Goal: Task Accomplishment & Management: Manage account settings

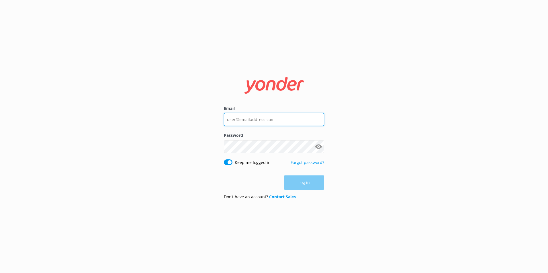
type input "[PERSON_NAME][EMAIL_ADDRESS][DOMAIN_NAME]"
click at [303, 181] on div "Log in" at bounding box center [274, 183] width 100 height 14
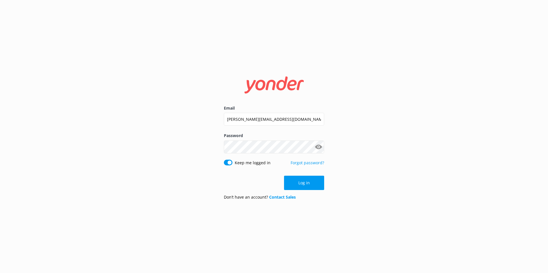
click at [303, 181] on button "Log in" at bounding box center [304, 183] width 40 height 14
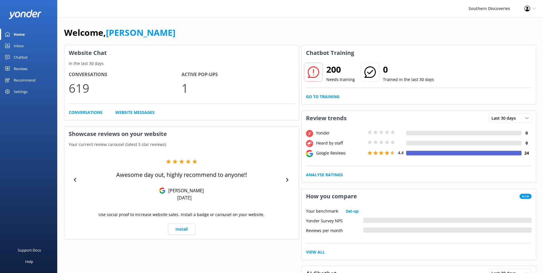
click at [27, 57] on div "Chatbot" at bounding box center [21, 57] width 14 height 11
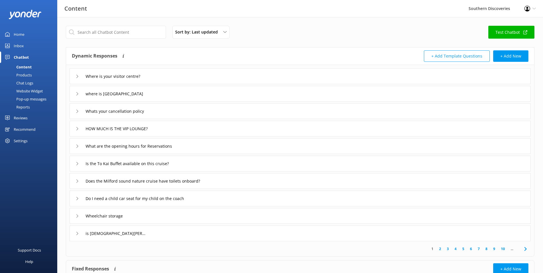
click at [36, 99] on div "Pop-up messages" at bounding box center [24, 99] width 43 height 8
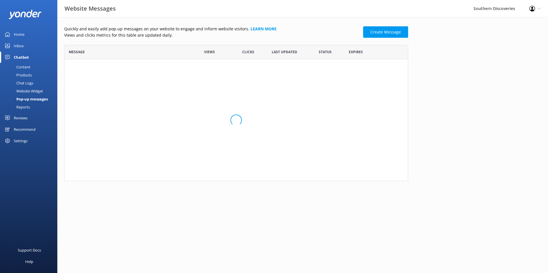
scroll to position [108, 339]
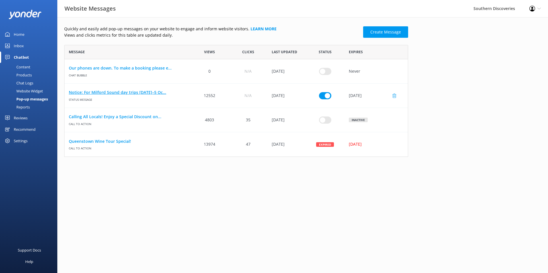
click at [107, 95] on link "Notice: For Milford Sound day trips [DATE]–5 Oc..." at bounding box center [127, 92] width 117 height 6
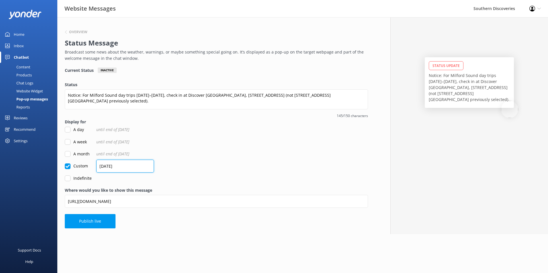
click at [104, 165] on input "[DATE]" at bounding box center [125, 166] width 58 height 13
type input "[DATE]"
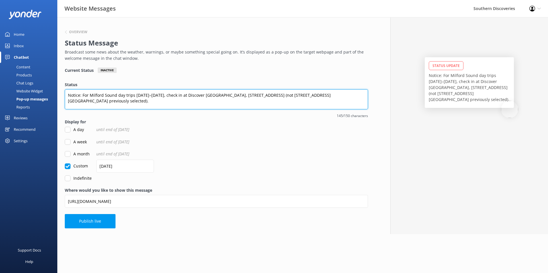
click at [150, 94] on textarea "Notice: For Milford Sound day trips [DATE]–[DATE], check in at Discover [GEOGRA…" at bounding box center [216, 99] width 303 height 20
click at [147, 96] on textarea "Notice: For Milford Sound day trips [DATE]– [DATE], check in at Discover [GEOGR…" at bounding box center [216, 99] width 303 height 20
type textarea "Notice: For Milford Sound day trips [DATE] – [DATE], check in at Discover [GEOG…"
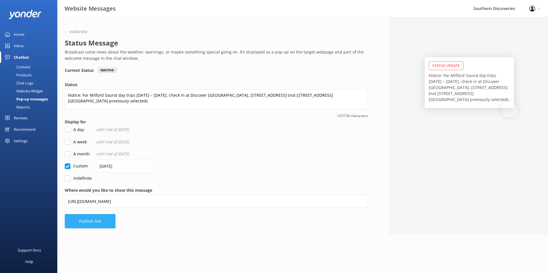
click at [94, 218] on button "Publish live" at bounding box center [90, 221] width 51 height 14
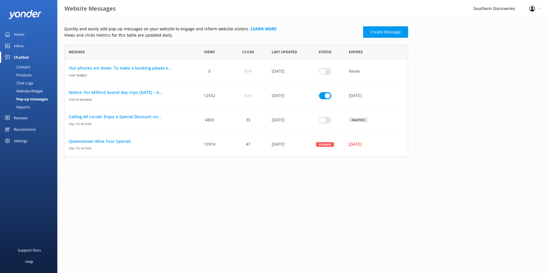
scroll to position [108, 339]
click at [26, 44] on link "Inbox" at bounding box center [28, 45] width 57 height 11
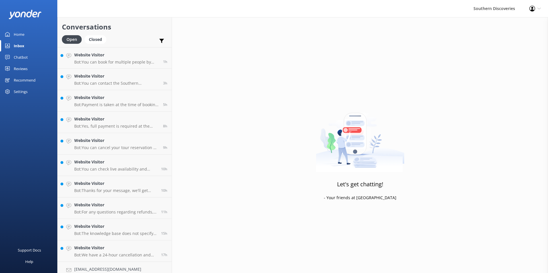
click at [24, 52] on div "Chatbot" at bounding box center [21, 57] width 14 height 11
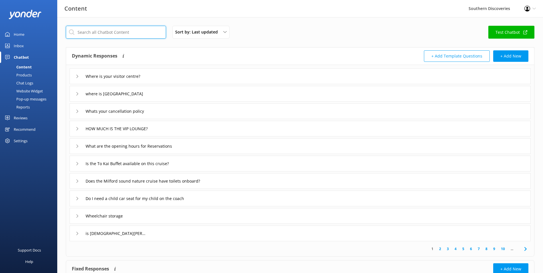
click at [104, 28] on input "text" at bounding box center [116, 32] width 100 height 13
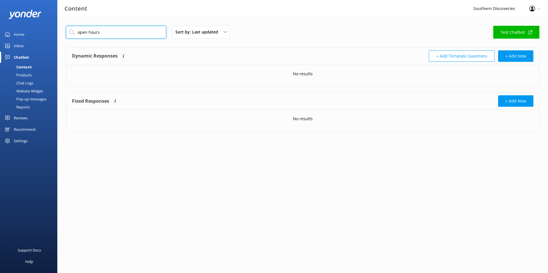
drag, startPoint x: 105, startPoint y: 34, endPoint x: 74, endPoint y: 32, distance: 31.0
click at [74, 32] on input "open hours" at bounding box center [116, 32] width 100 height 13
type input "hours"
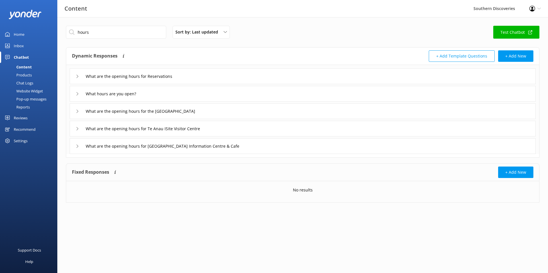
click at [77, 77] on icon at bounding box center [77, 76] width 3 height 3
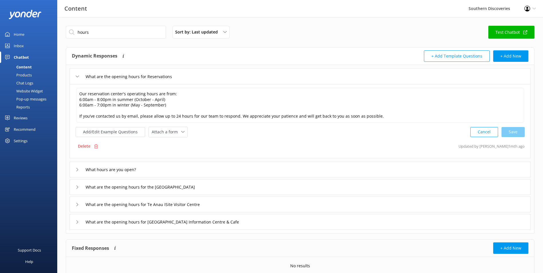
click at [78, 75] on icon at bounding box center [77, 76] width 3 height 3
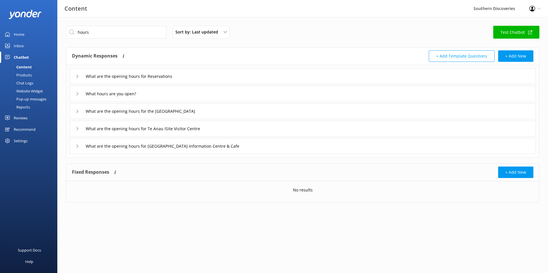
click at [78, 97] on div "What hours are you open?" at bounding box center [107, 93] width 62 height 9
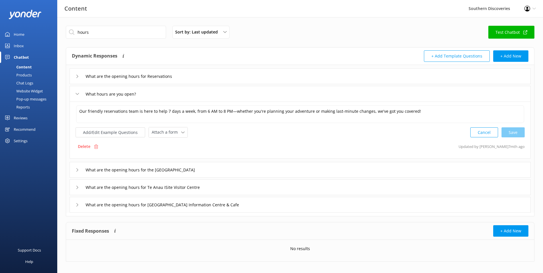
click at [78, 94] on icon at bounding box center [77, 93] width 3 height 3
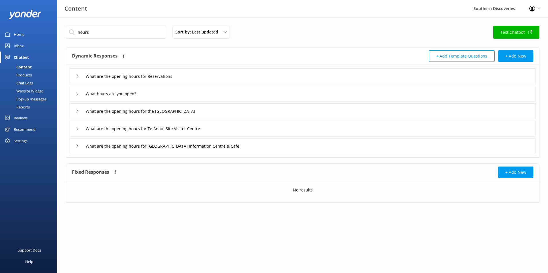
click at [75, 111] on div "What are the opening hours for the [GEOGRAPHIC_DATA]" at bounding box center [303, 111] width 466 height 16
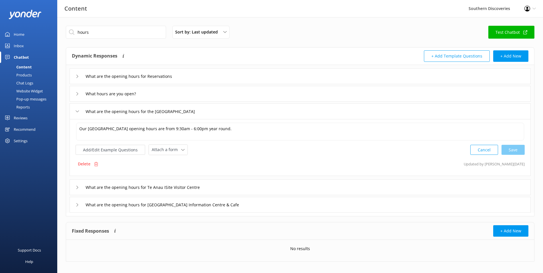
click at [75, 111] on div "What are the opening hours for the [GEOGRAPHIC_DATA]" at bounding box center [300, 111] width 461 height 16
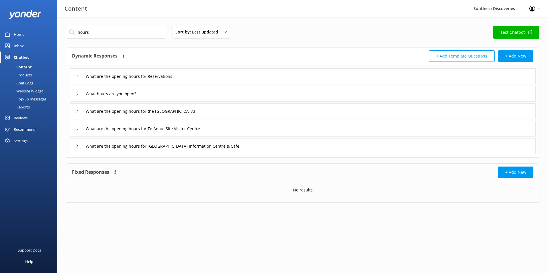
click at [79, 127] on div "What are the opening hours for Te Anau ISite Visitor Centre" at bounding box center [147, 128] width 142 height 9
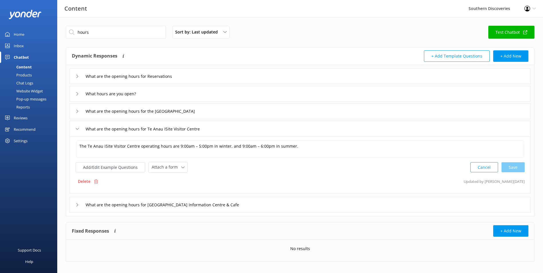
click at [77, 127] on icon at bounding box center [77, 128] width 3 height 3
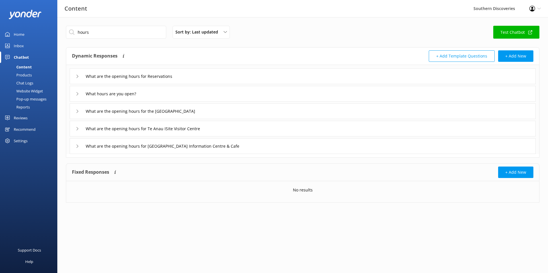
click at [78, 147] on icon at bounding box center [77, 146] width 3 height 3
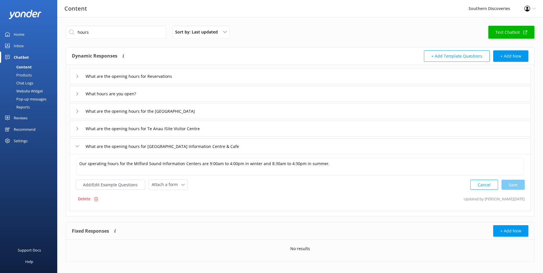
click at [77, 145] on icon at bounding box center [77, 146] width 3 height 3
